Goal: Use online tool/utility: Utilize a website feature to perform a specific function

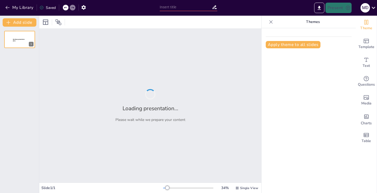
type input "Enfoques teóricos sobre la migración internacional"
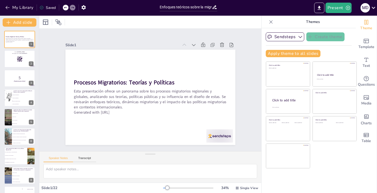
checkbox input "true"
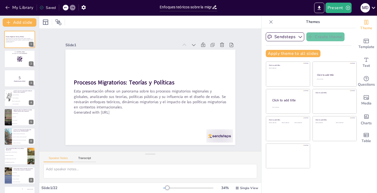
checkbox input "true"
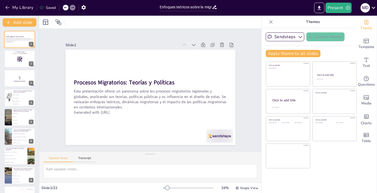
checkbox input "true"
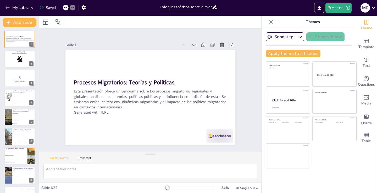
checkbox input "true"
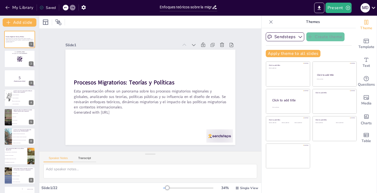
checkbox input "true"
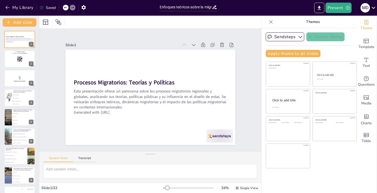
checkbox input "true"
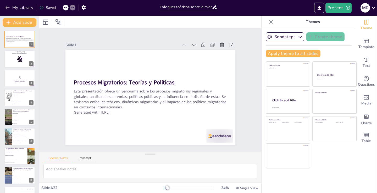
checkbox input "true"
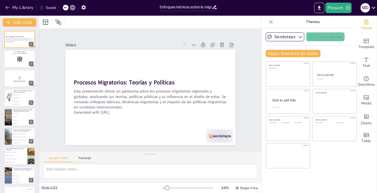
checkbox input "true"
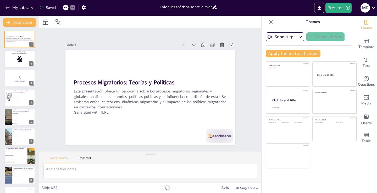
checkbox input "true"
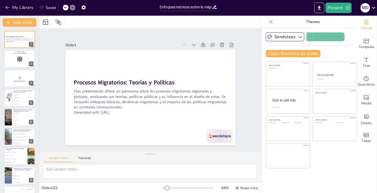
checkbox input "true"
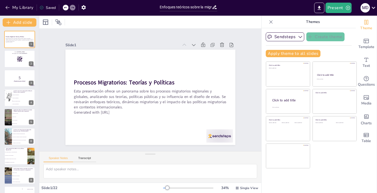
checkbox input "true"
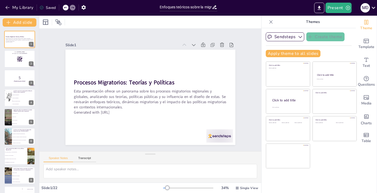
checkbox input "true"
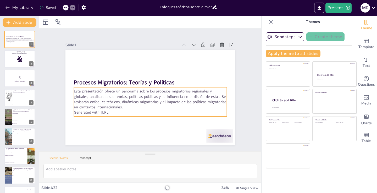
checkbox input "true"
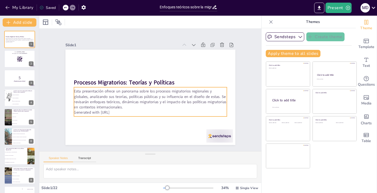
checkbox input "true"
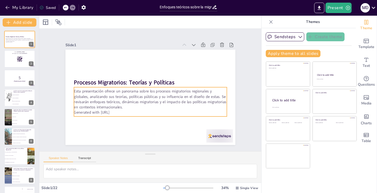
checkbox input "true"
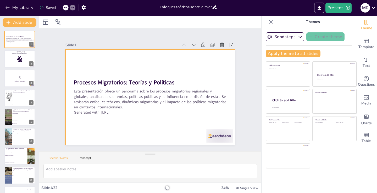
checkbox input "true"
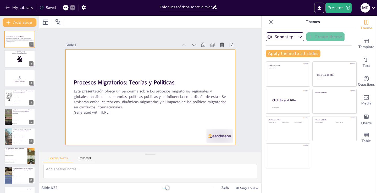
checkbox input "true"
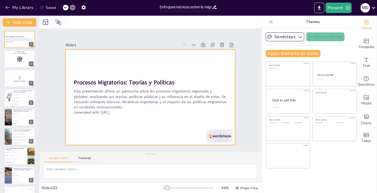
checkbox input "true"
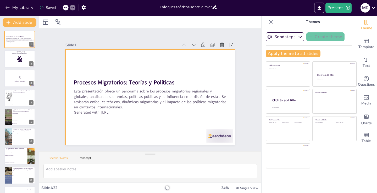
checkbox input "true"
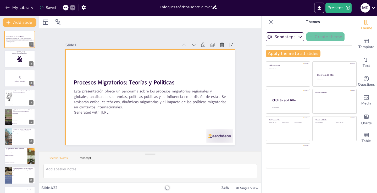
checkbox input "true"
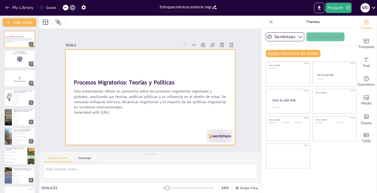
checkbox input "true"
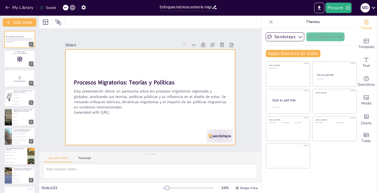
checkbox input "true"
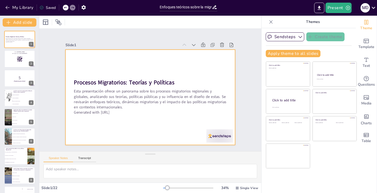
checkbox input "true"
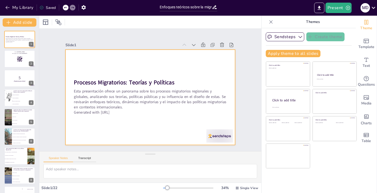
checkbox input "true"
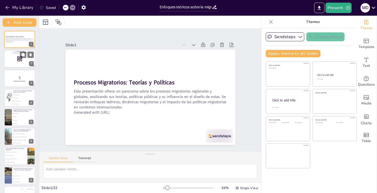
checkbox input "true"
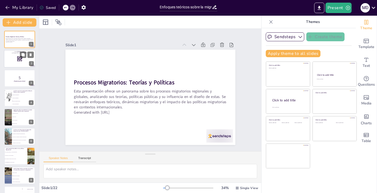
checkbox input "true"
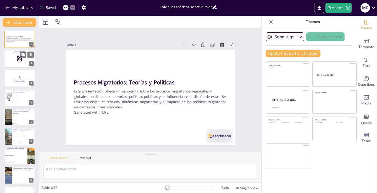
checkbox input "true"
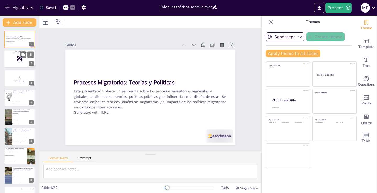
click at [15, 60] on div at bounding box center [19, 59] width 31 height 18
checkbox input "true"
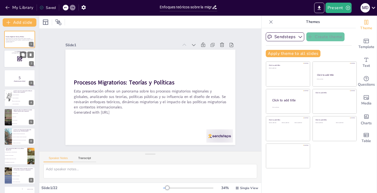
checkbox input "true"
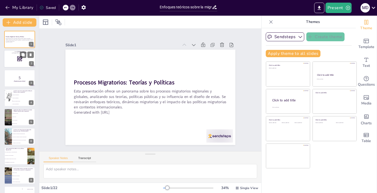
checkbox input "true"
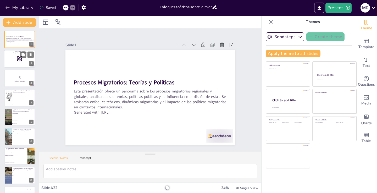
checkbox input "true"
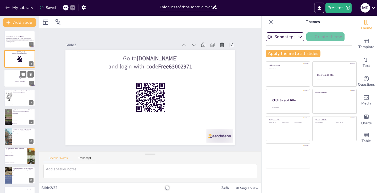
checkbox input "true"
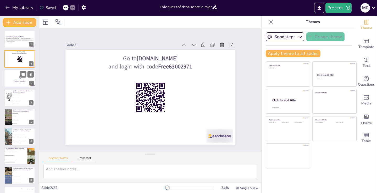
checkbox input "true"
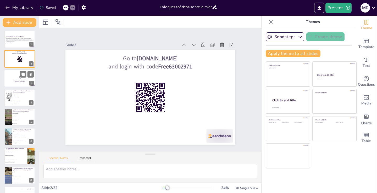
checkbox input "true"
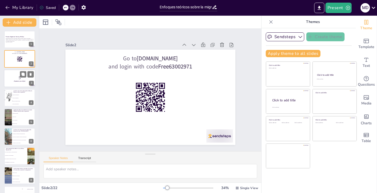
checkbox input "true"
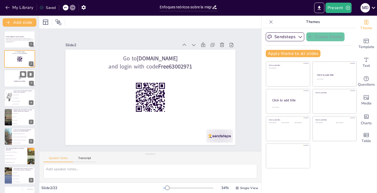
checkbox input "true"
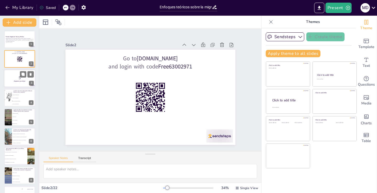
checkbox input "true"
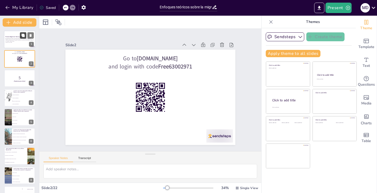
checkbox input "true"
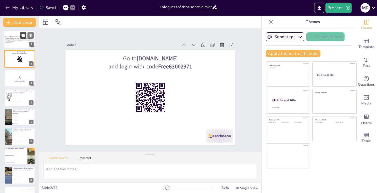
checkbox input "true"
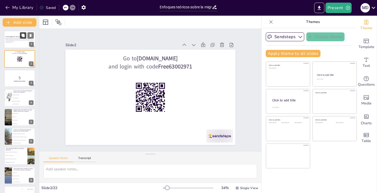
checkbox input "true"
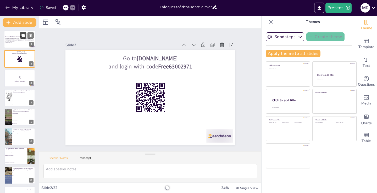
checkbox input "true"
click at [28, 95] on button at bounding box center [30, 94] width 6 height 6
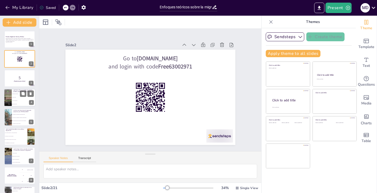
click at [23, 98] on li "Redes sociales" at bounding box center [24, 97] width 24 height 3
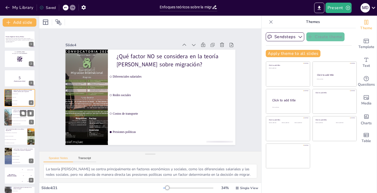
click at [20, 119] on li "La mayoría de los migrantes se desplazan a largas distancias." at bounding box center [24, 117] width 24 height 3
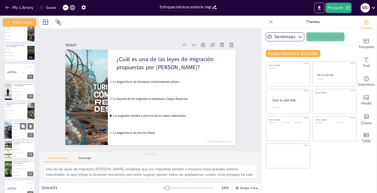
scroll to position [248, 0]
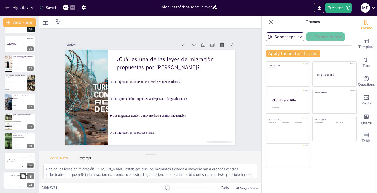
click at [23, 177] on icon at bounding box center [22, 176] width 3 height 3
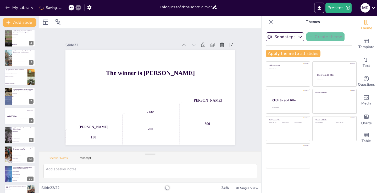
scroll to position [0, 0]
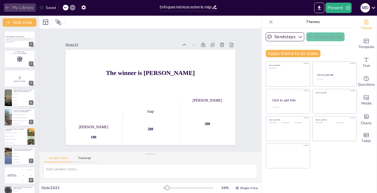
click at [26, 6] on button "My Library" at bounding box center [20, 7] width 32 height 8
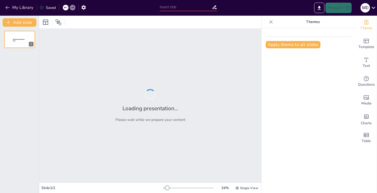
type input "New Sendsteps"
